Goal: Information Seeking & Learning: Understand process/instructions

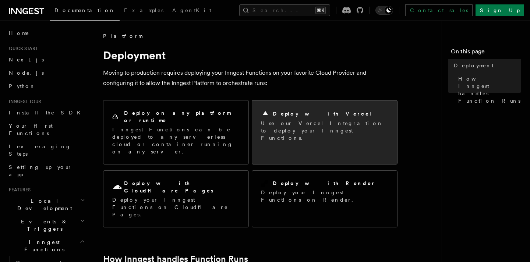
click at [344, 104] on div "Deploy with Vercel Use our Vercel Integration to deploy your Inngest Functions." at bounding box center [324, 125] width 145 height 50
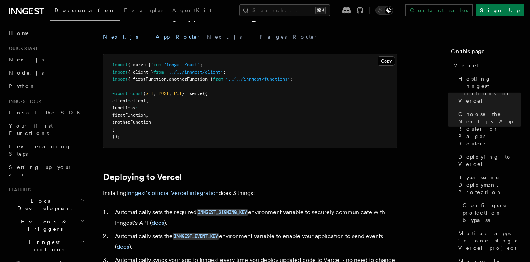
scroll to position [225, 0]
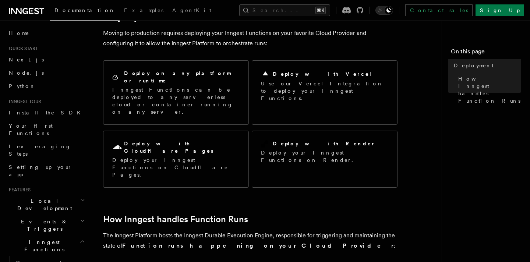
scroll to position [7, 0]
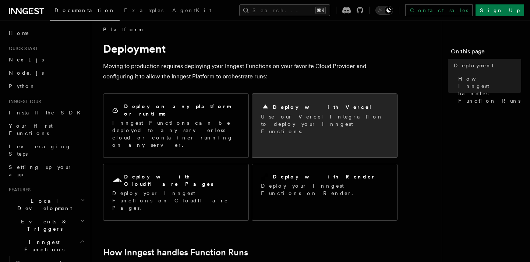
click at [299, 114] on p "Use our Vercel Integration to deploy your Inngest Functions." at bounding box center [324, 124] width 127 height 22
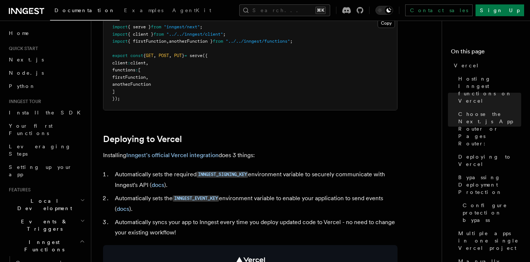
scroll to position [238, 0]
click at [204, 153] on link "Inngest's official Vercel integration" at bounding box center [172, 155] width 92 height 7
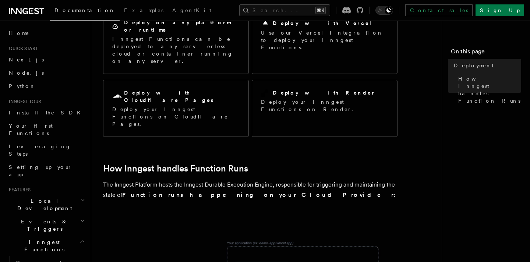
scroll to position [77, 0]
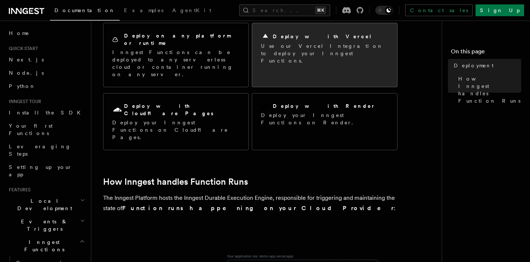
click at [301, 52] on p "Use our Vercel Integration to deploy your Inngest Functions." at bounding box center [324, 53] width 127 height 22
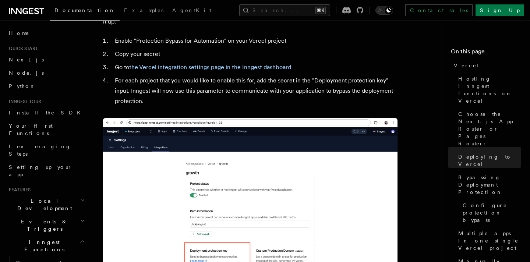
scroll to position [756, 0]
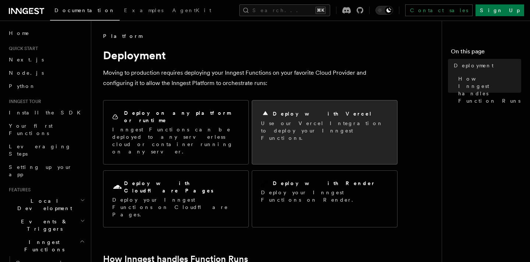
click at [295, 124] on p "Use our Vercel Integration to deploy your Inngest Functions." at bounding box center [324, 131] width 127 height 22
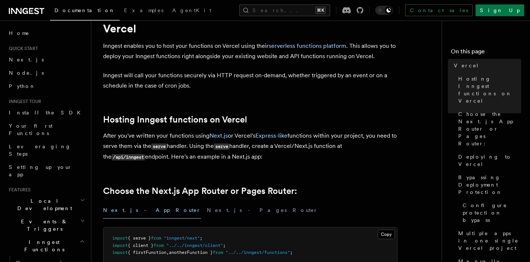
scroll to position [266, 0]
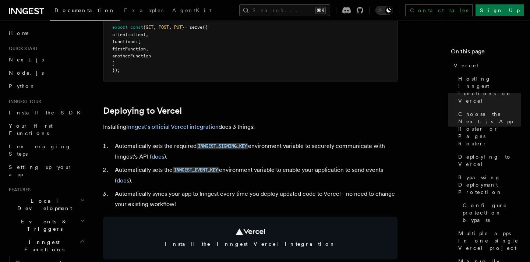
click at [206, 111] on h2 "Deploying to Vercel" at bounding box center [250, 111] width 294 height 10
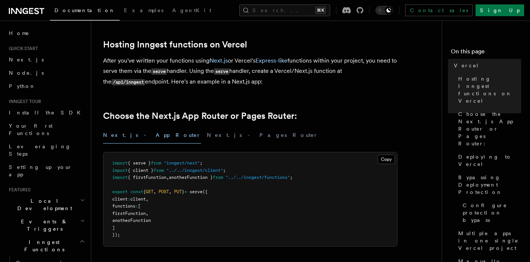
scroll to position [285, 0]
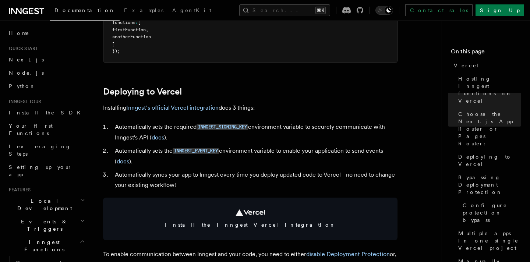
click at [195, 104] on link "Inngest's official Vercel integration" at bounding box center [172, 107] width 92 height 7
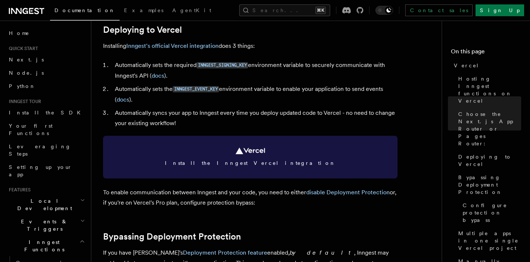
scroll to position [413, 0]
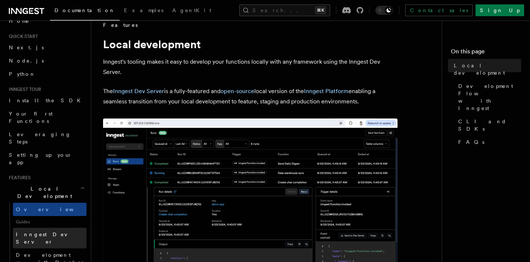
scroll to position [15, 0]
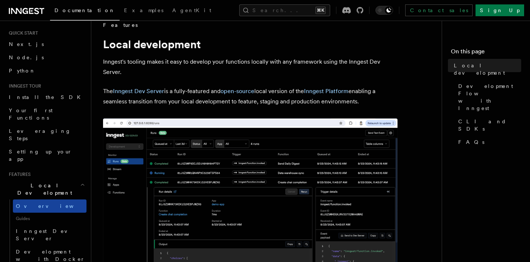
click at [69, 199] on link "Overview" at bounding box center [50, 205] width 74 height 13
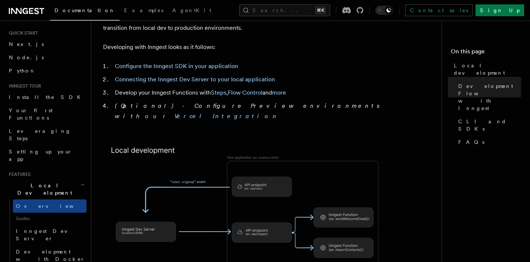
scroll to position [398, 0]
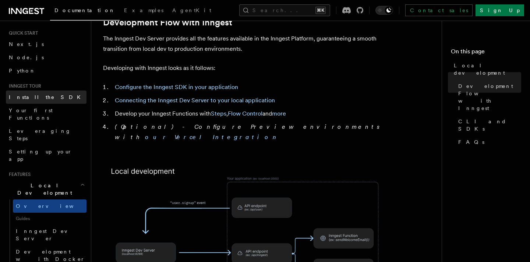
click at [66, 95] on link "Install the SDK" at bounding box center [46, 97] width 81 height 13
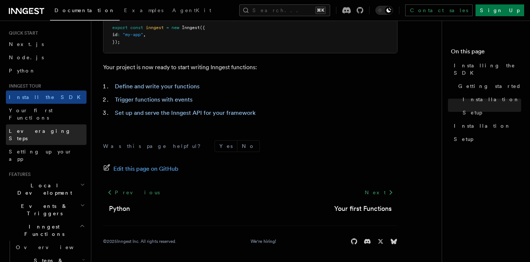
scroll to position [349, 0]
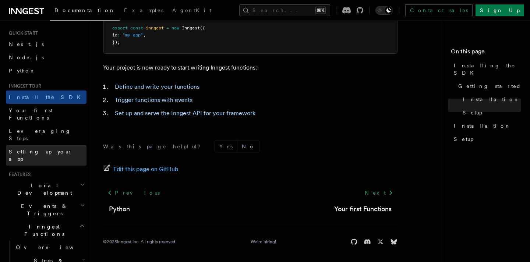
click at [62, 145] on link "Setting up your app" at bounding box center [46, 155] width 81 height 21
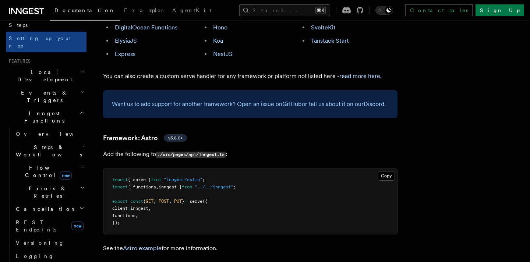
scroll to position [128, 0]
